Goal: Check status: Check status

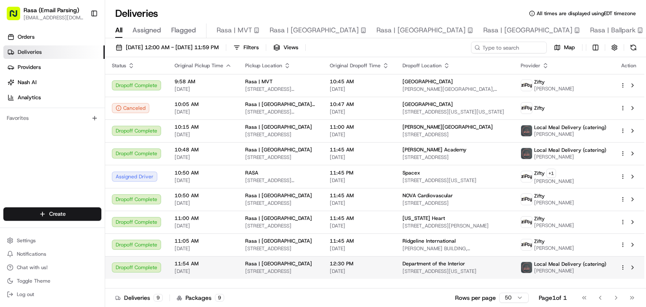
click at [376, 267] on div "12:30 PM 08/22/2025" at bounding box center [359, 267] width 59 height 14
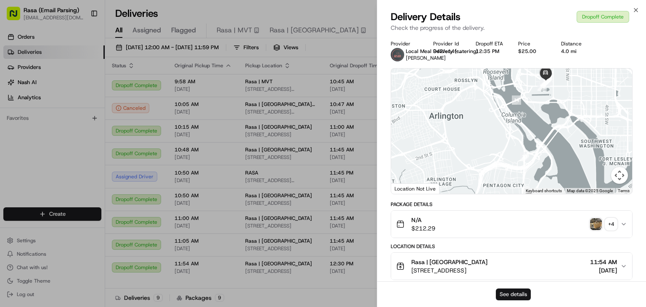
click at [508, 296] on button "See details" at bounding box center [513, 295] width 35 height 12
